Goal: Information Seeking & Learning: Learn about a topic

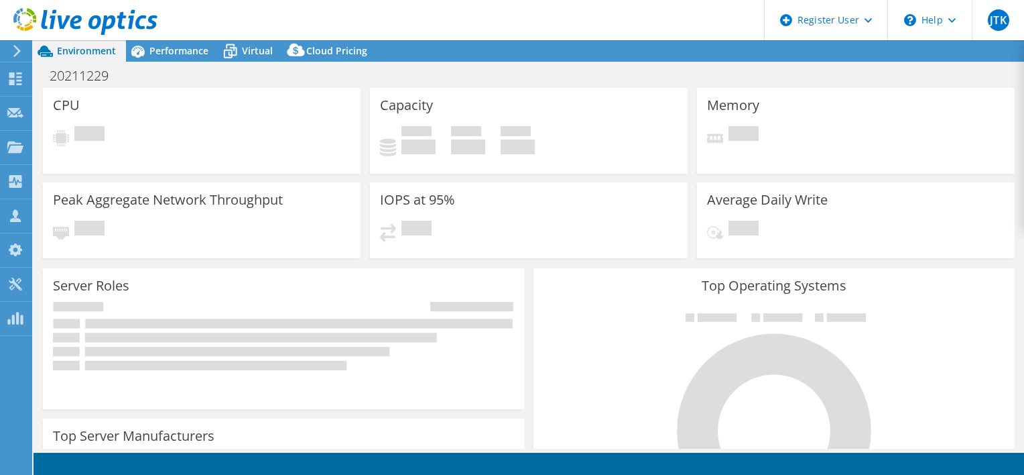
select select "USD"
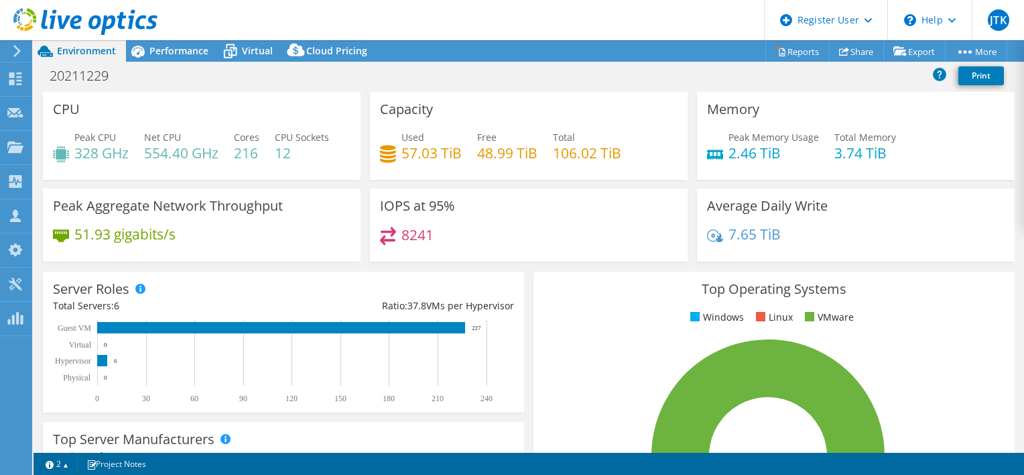
drag, startPoint x: 178, startPoint y: 53, endPoint x: 191, endPoint y: 51, distance: 13.6
click at [178, 53] on span "Performance" at bounding box center [179, 50] width 59 height 13
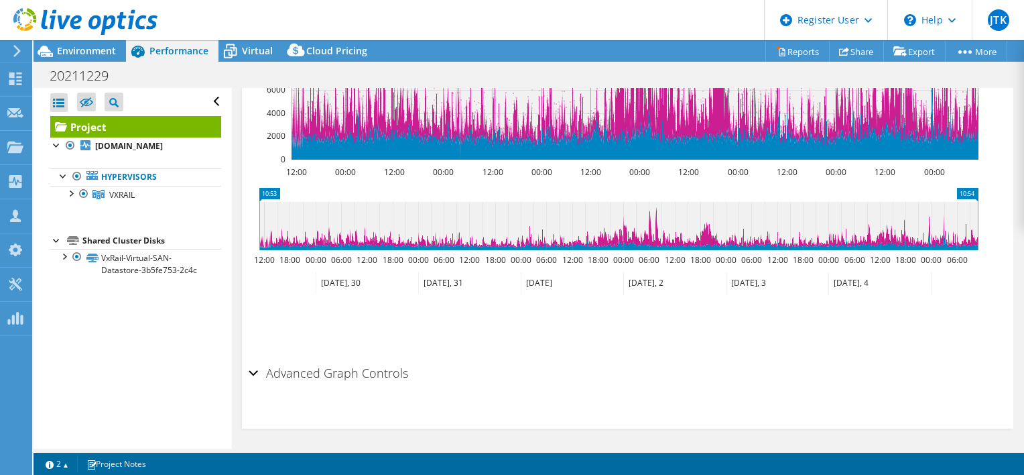
scroll to position [103, 0]
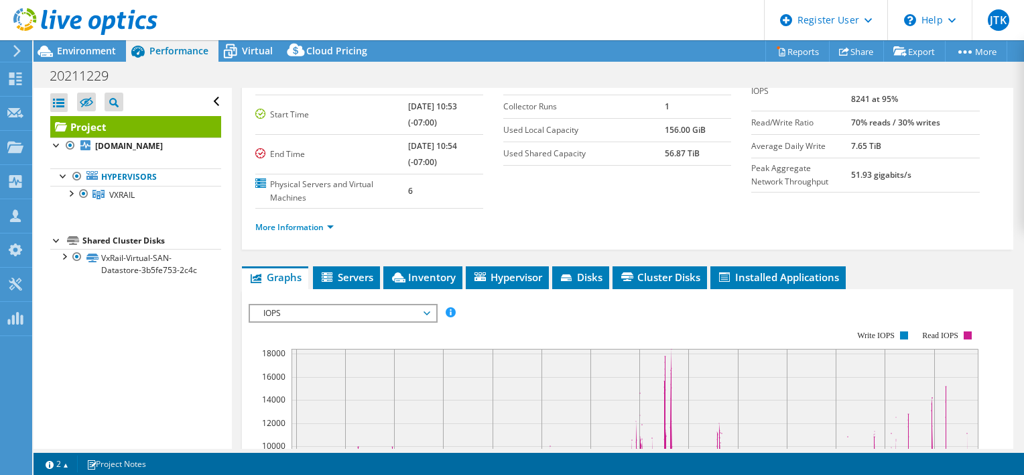
click at [362, 282] on li "Servers" at bounding box center [346, 277] width 67 height 23
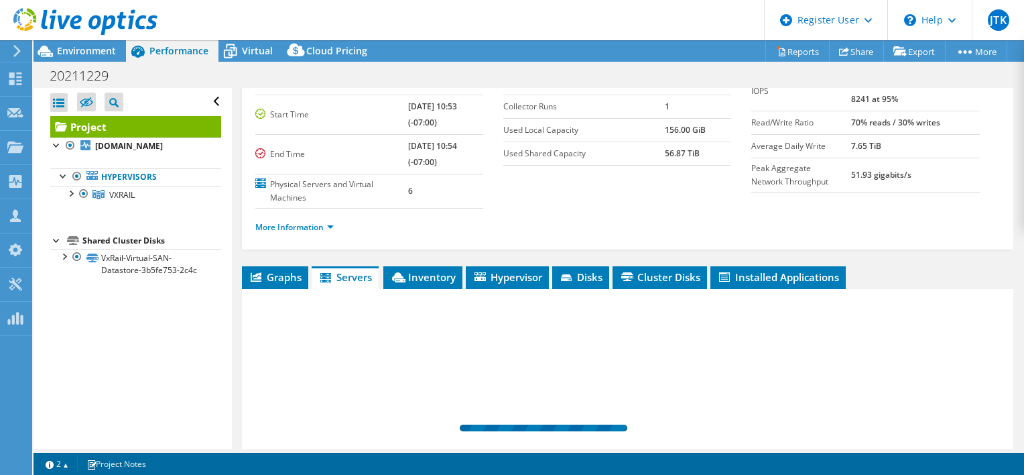
click at [362, 276] on span "Servers" at bounding box center [345, 276] width 54 height 13
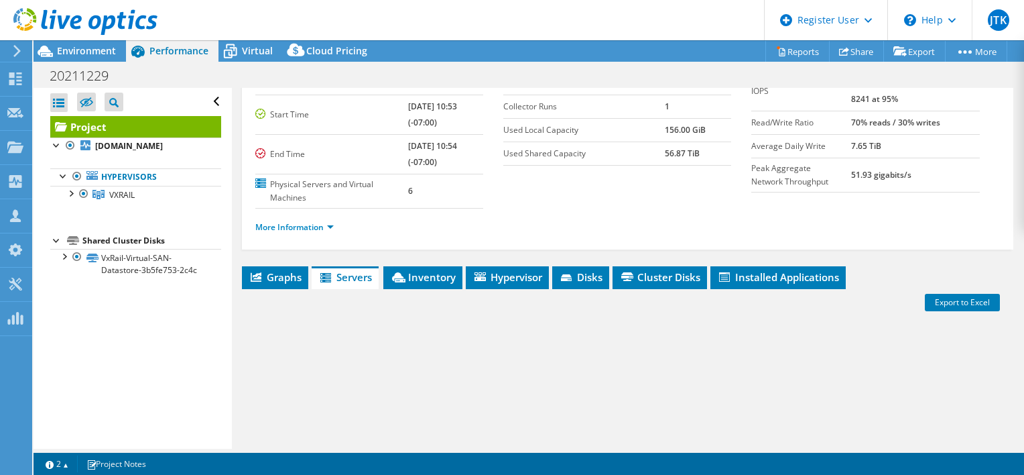
scroll to position [237, 0]
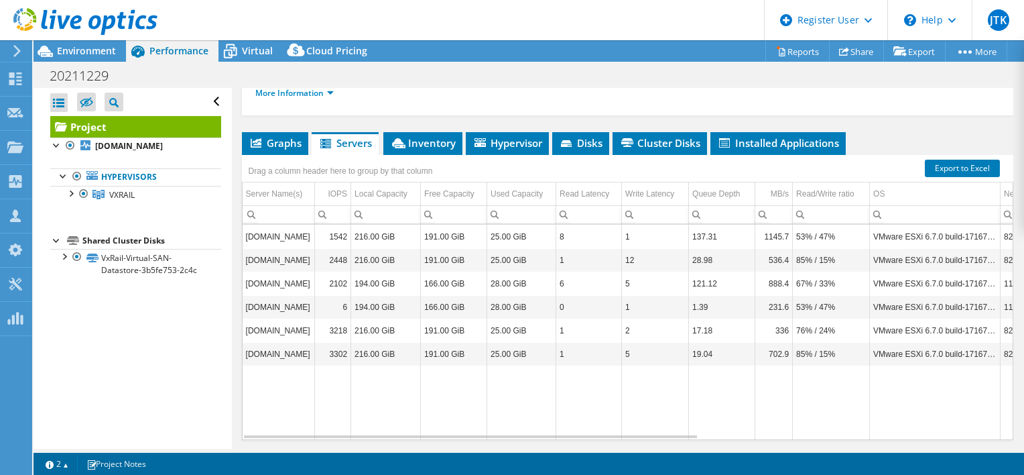
click at [410, 142] on span "Inventory" at bounding box center [423, 142] width 66 height 13
